Goal: Task Accomplishment & Management: Manage account settings

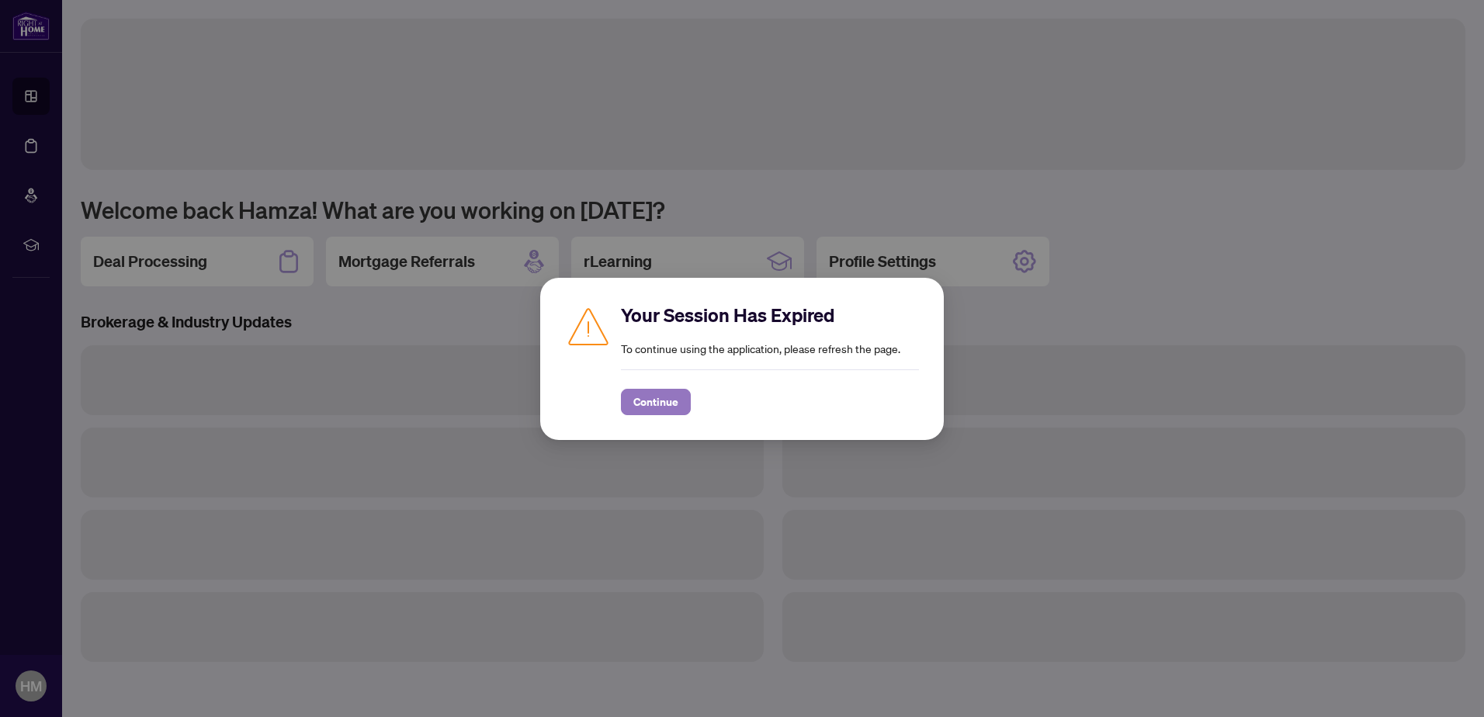
click at [675, 401] on span "Continue" at bounding box center [655, 402] width 45 height 25
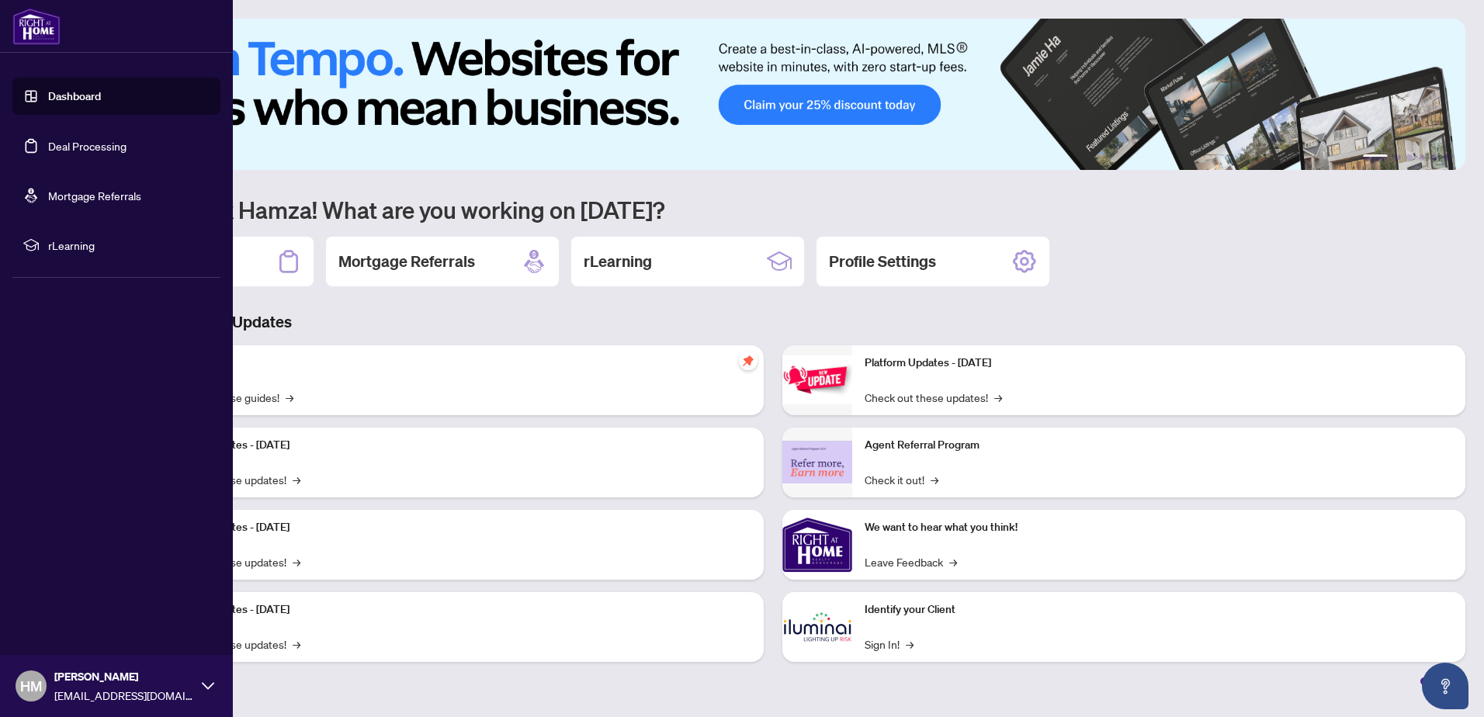
click at [48, 146] on link "Deal Processing" at bounding box center [87, 146] width 78 height 14
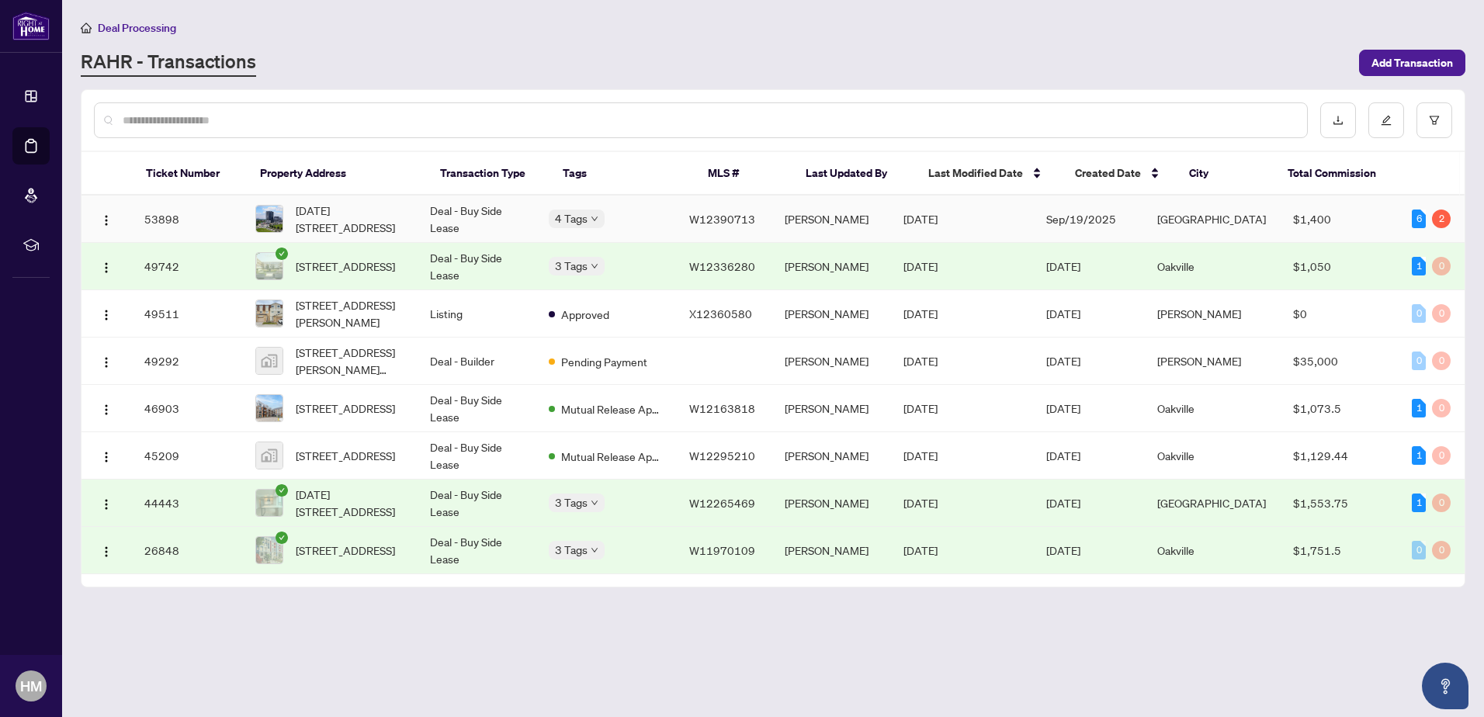
click at [401, 217] on span "1304-2495 Eglinton Ave, Mississauga, Ontario L5M 2T2, Canada" at bounding box center [350, 219] width 109 height 34
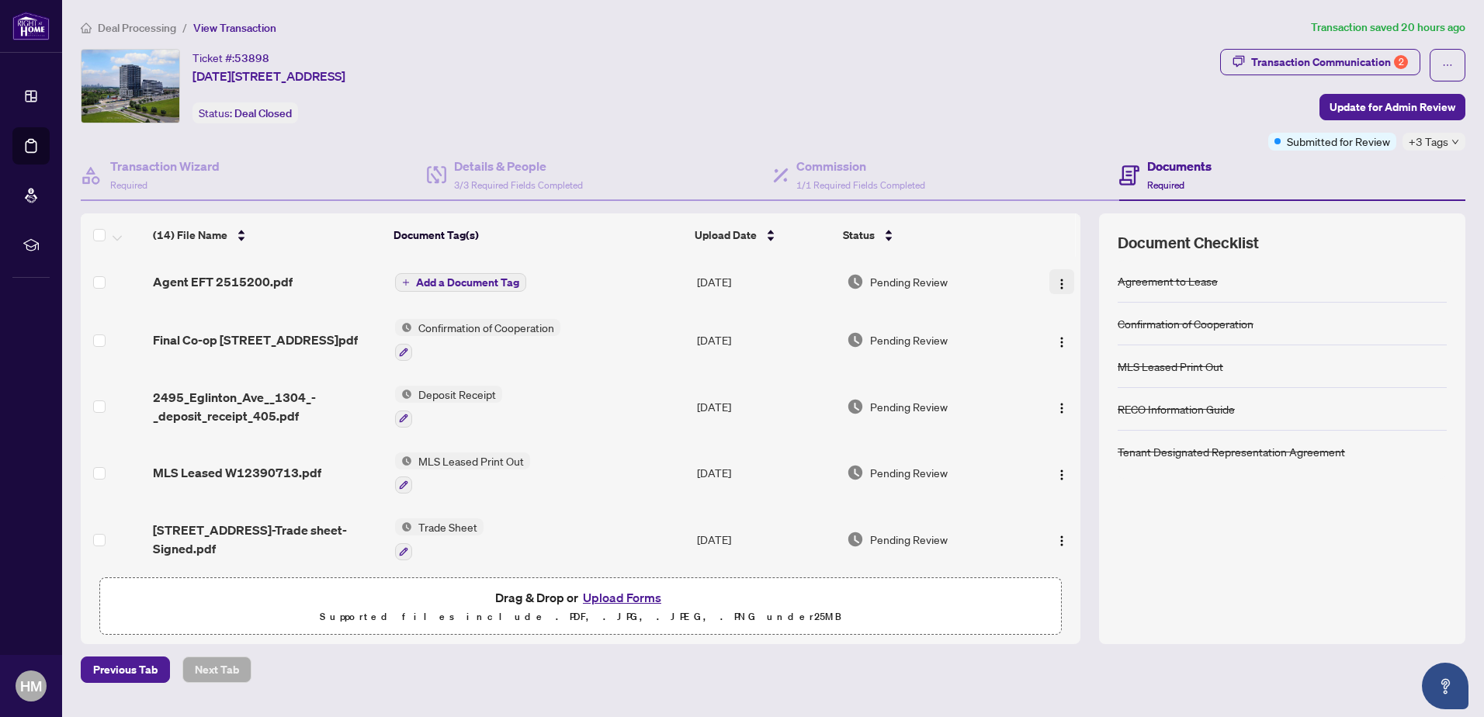
click at [1058, 283] on img "button" at bounding box center [1061, 284] width 12 height 12
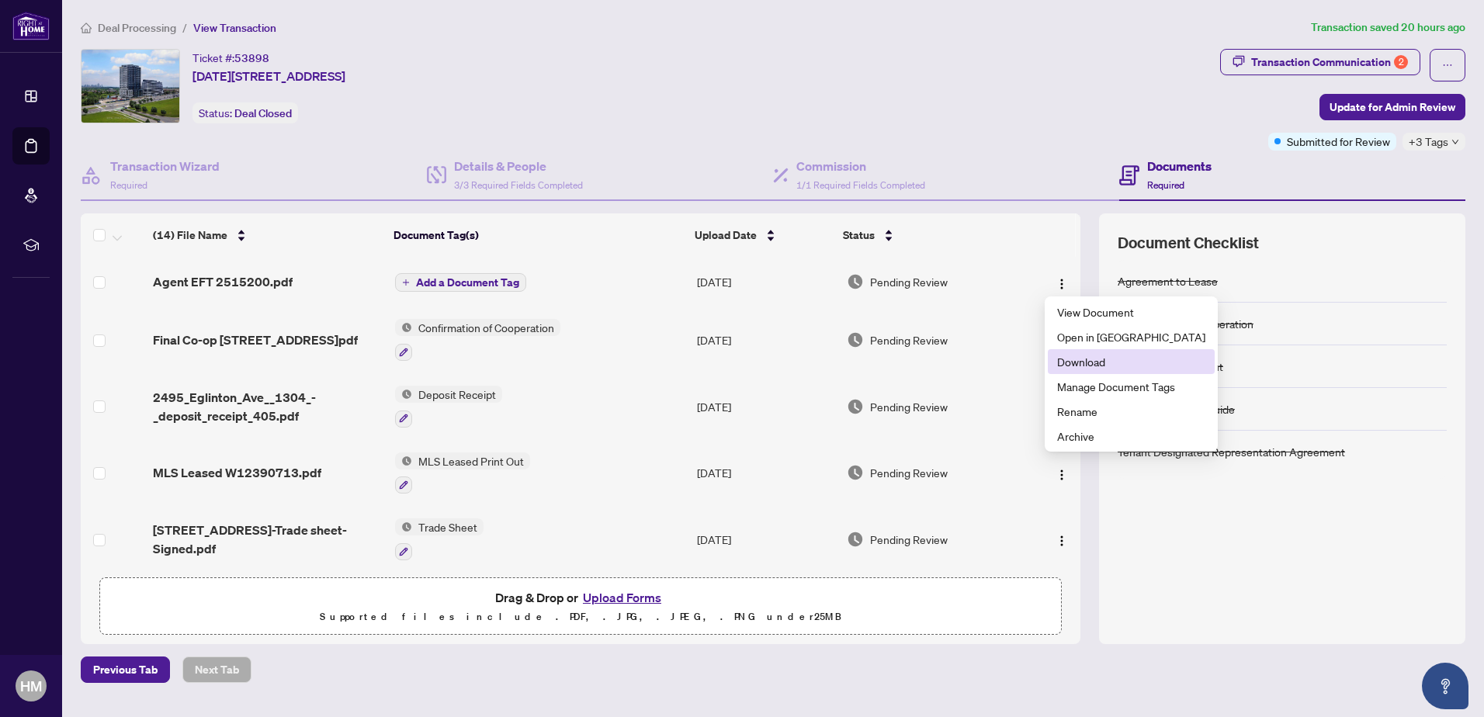
click at [1079, 365] on span "Download" at bounding box center [1131, 361] width 148 height 17
